Goal: Information Seeking & Learning: Find specific fact

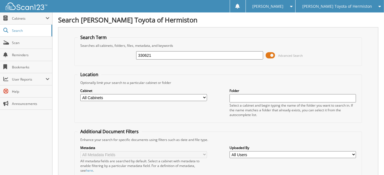
type input "330621"
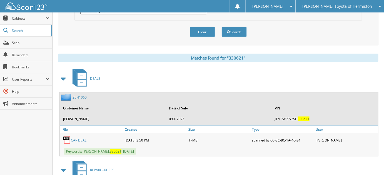
scroll to position [202, 0]
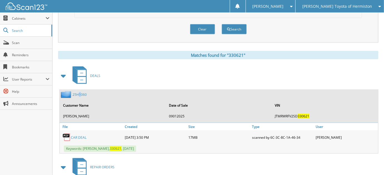
click at [80, 91] on div "25H1060" at bounding box center [73, 94] width 27 height 7
click at [81, 92] on link "25H1060" at bounding box center [79, 94] width 14 height 5
